Goal: Navigation & Orientation: Understand site structure

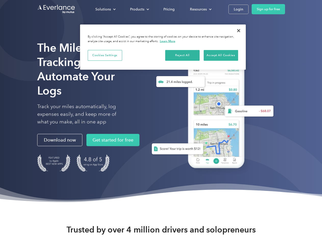
click at [105, 9] on div "Solutions" at bounding box center [103, 9] width 16 height 6
click at [139, 9] on div "Products" at bounding box center [137, 9] width 14 height 6
click at [200, 9] on div "Resources" at bounding box center [198, 9] width 17 height 6
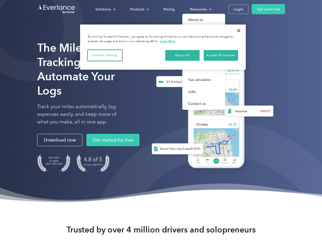
click at [105, 55] on button "Cookies Settings" at bounding box center [105, 55] width 34 height 11
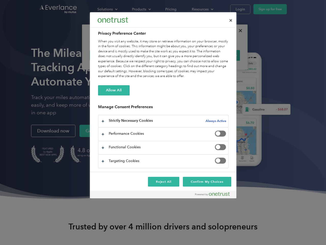
click at [182, 55] on div "When you visit any website, it may store or retrieve information on your browse…" at bounding box center [163, 59] width 130 height 40
click at [221, 55] on div "When you visit any website, it may store or retrieve information on your browse…" at bounding box center [163, 59] width 130 height 40
click at [239, 31] on div at bounding box center [163, 122] width 326 height 245
